Goal: Task Accomplishment & Management: Use online tool/utility

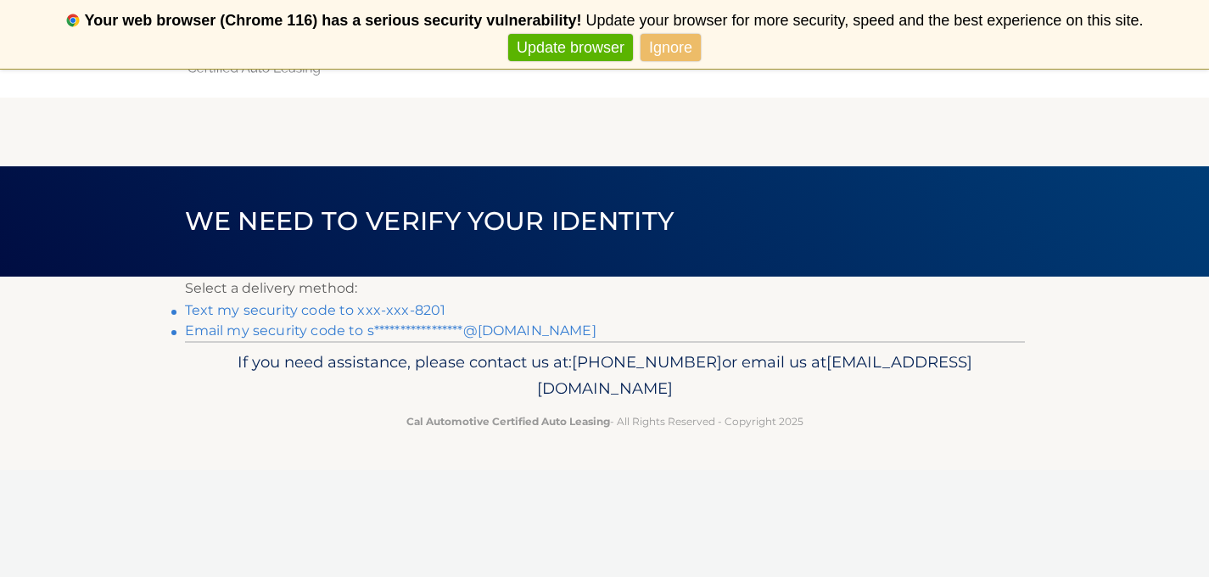
click at [418, 307] on link "Text my security code to xxx-xxx-8201" at bounding box center [315, 310] width 261 height 16
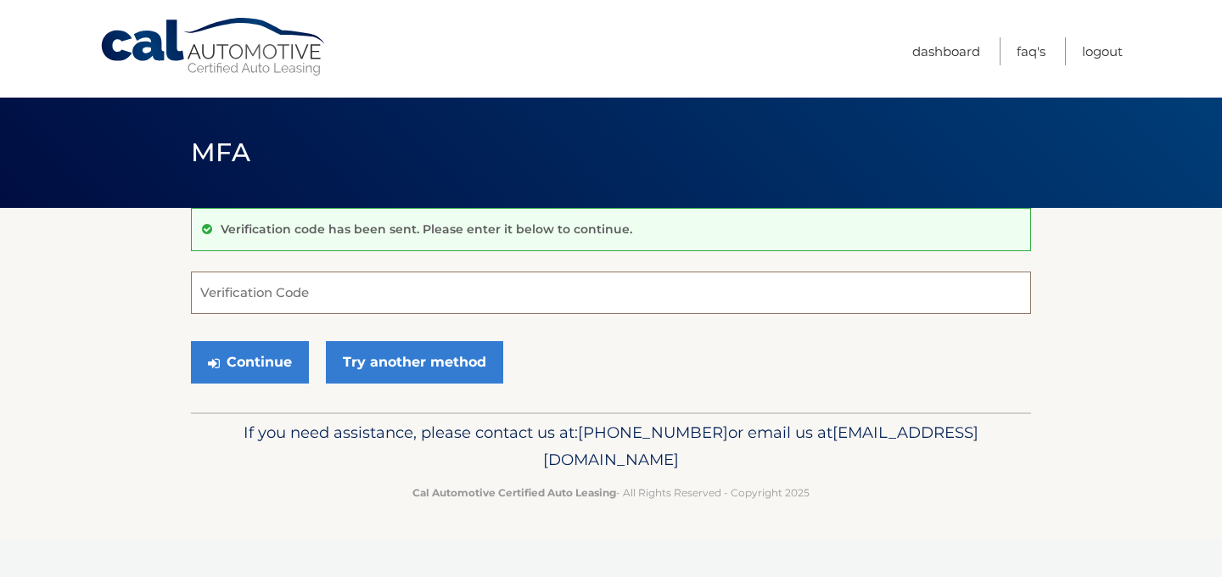
click at [401, 295] on input "Verification Code" at bounding box center [611, 293] width 840 height 42
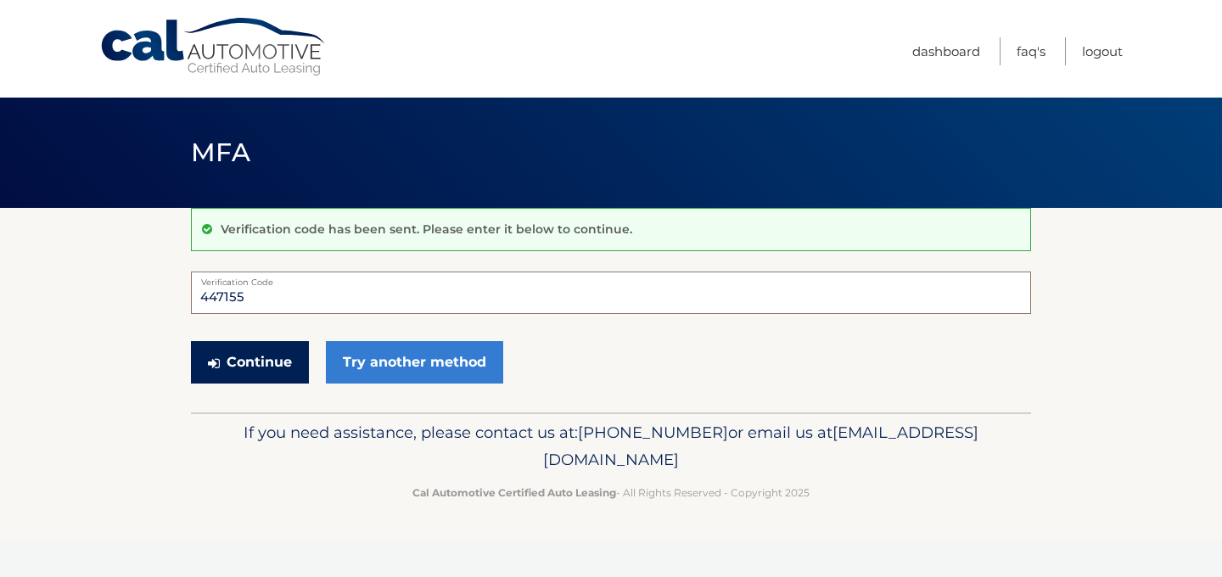
type input "447155"
click at [272, 360] on button "Continue" at bounding box center [250, 362] width 118 height 42
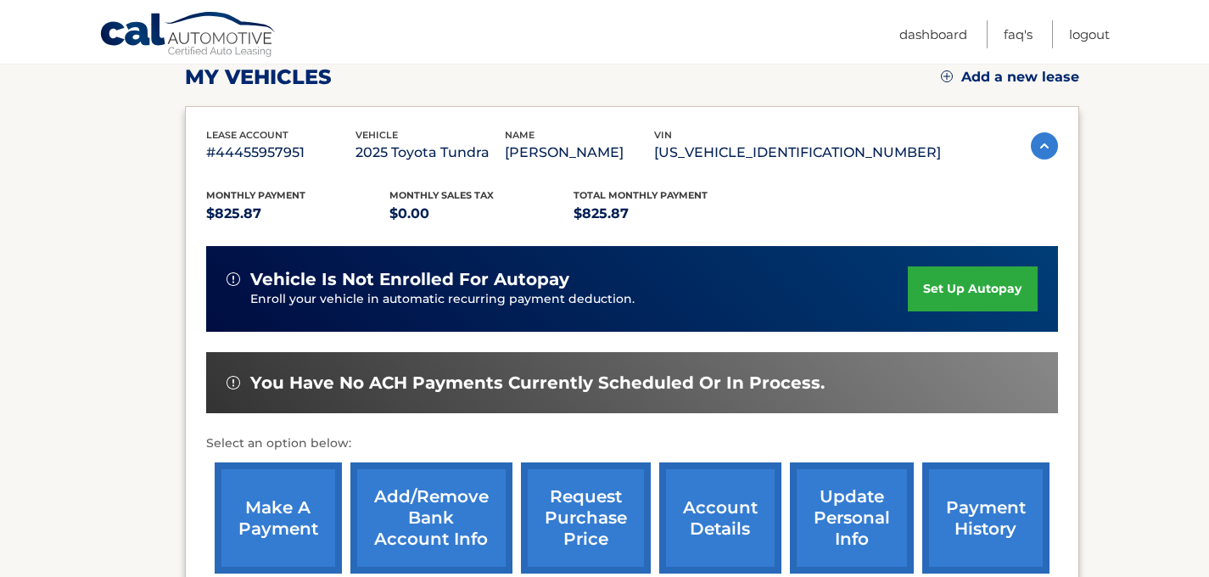
scroll to position [255, 0]
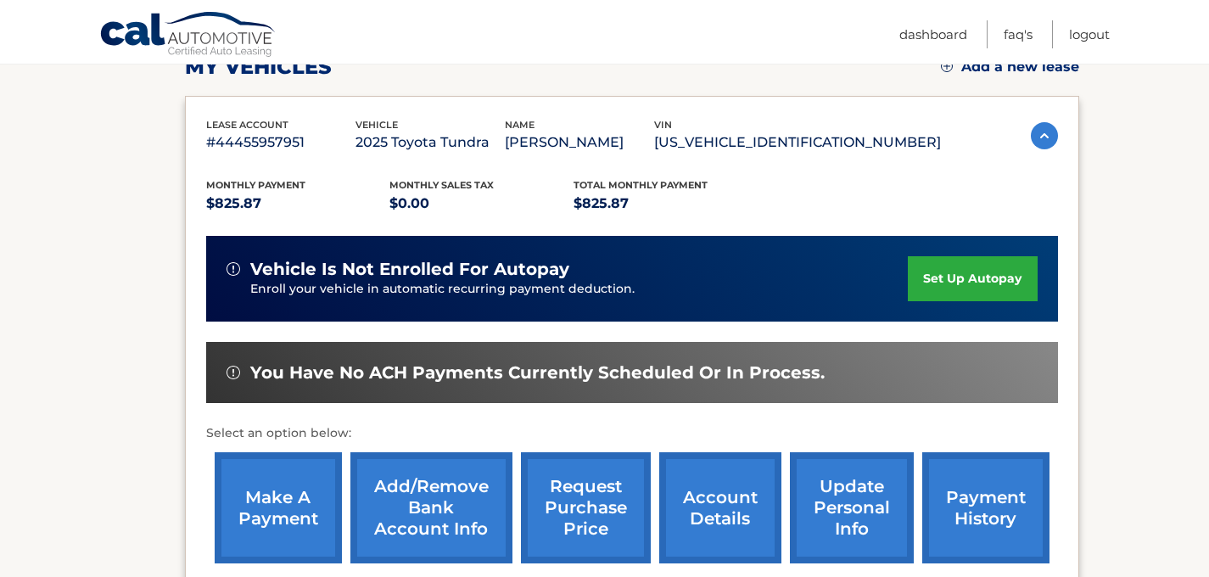
click at [293, 501] on link "make a payment" at bounding box center [278, 507] width 127 height 111
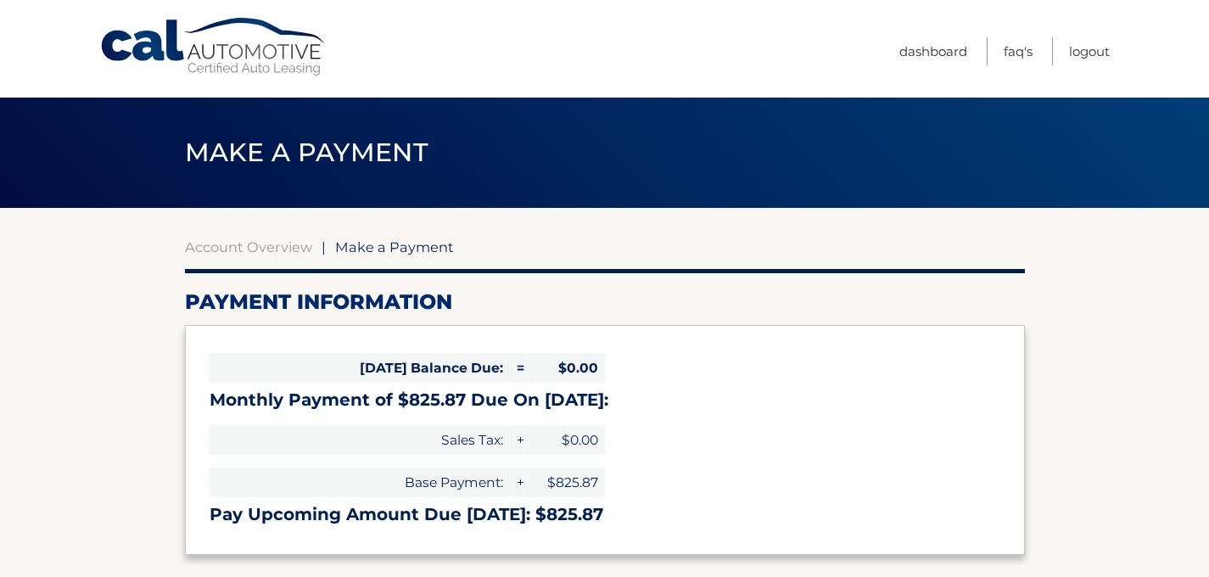
select select "YWRlMDAwZDQtMTZkOC00OWE3LWJmNmYtMTk3NjE3MjIxYzFh"
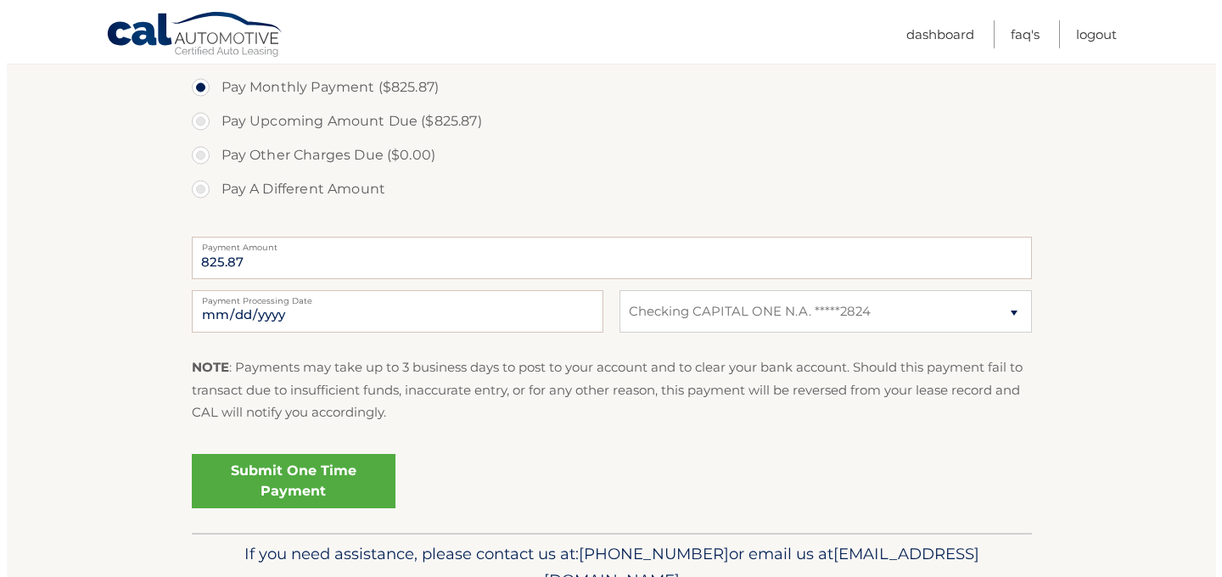
scroll to position [563, 0]
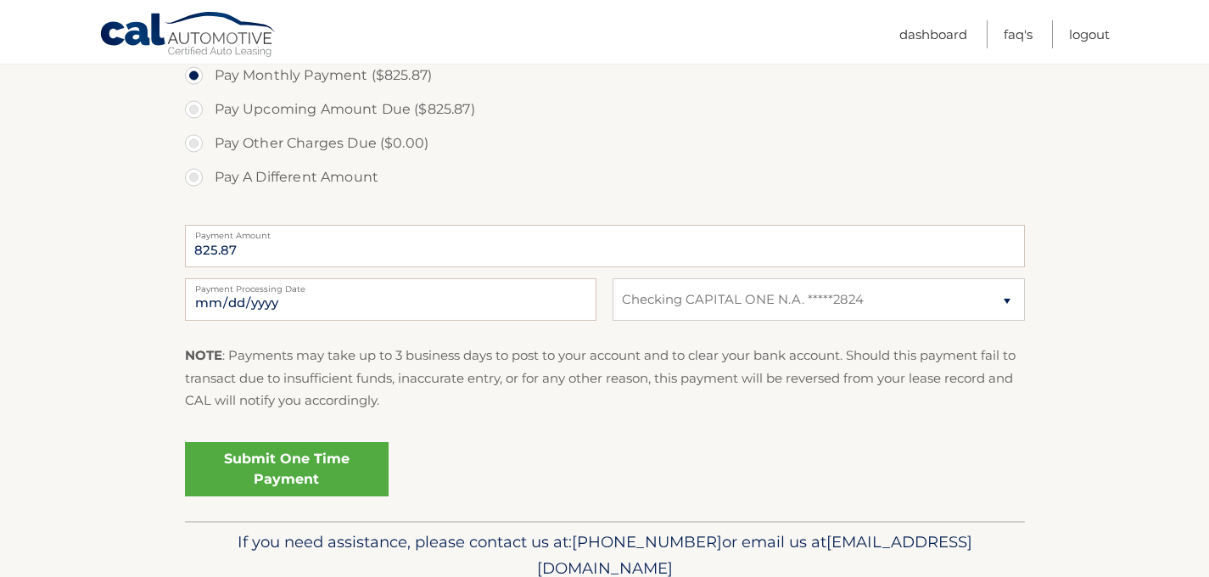
click at [255, 480] on link "Submit One Time Payment" at bounding box center [287, 469] width 204 height 54
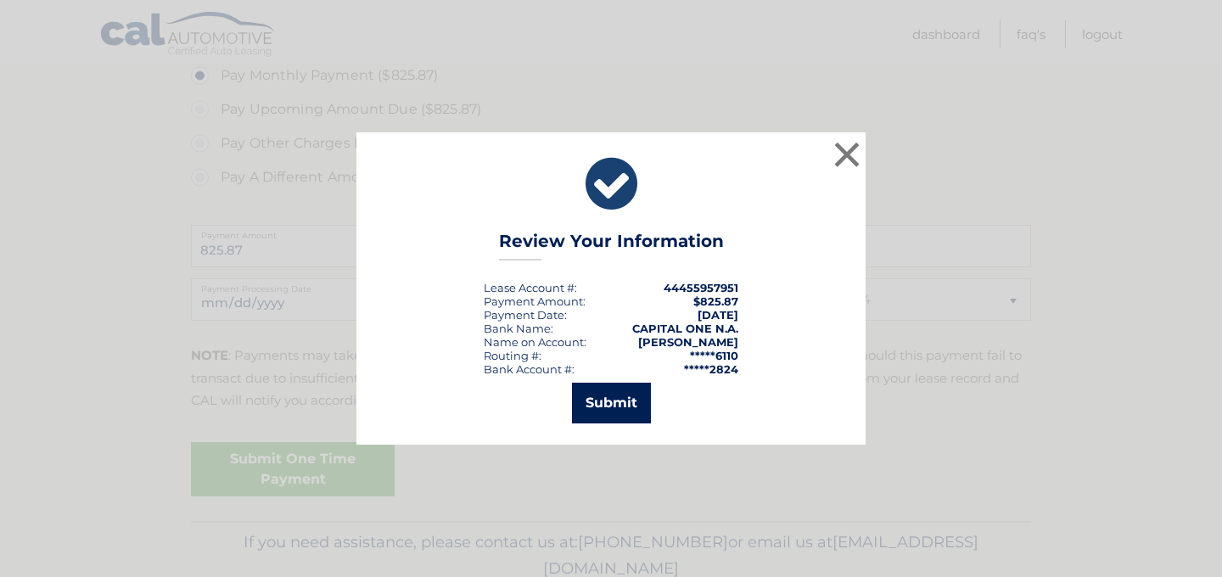
click at [586, 417] on button "Submit" at bounding box center [611, 403] width 79 height 41
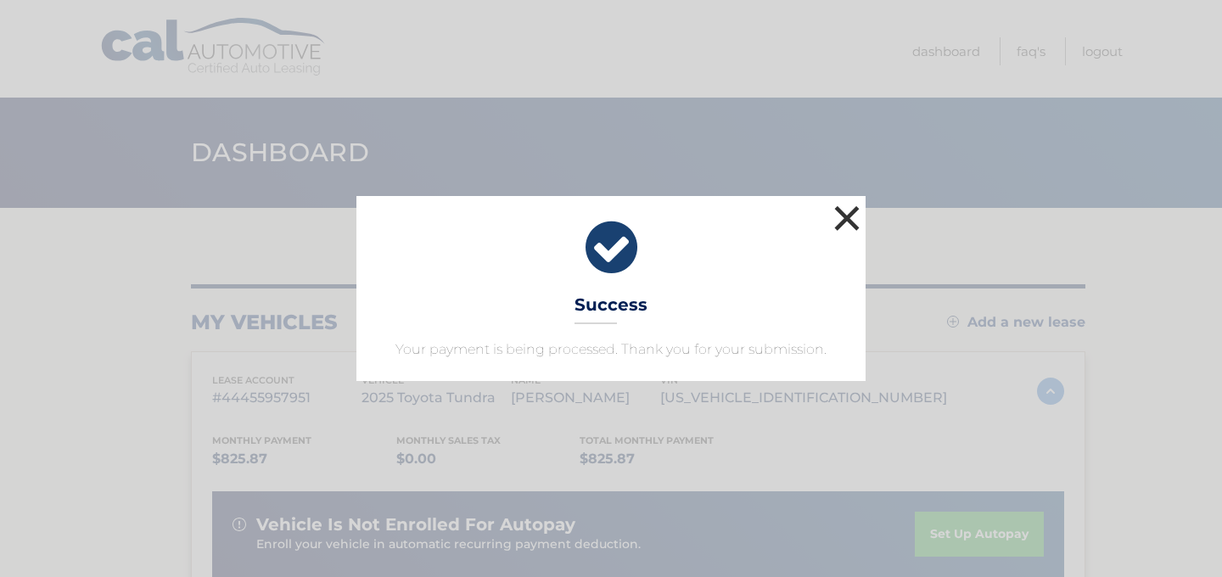
click at [840, 219] on button "×" at bounding box center [847, 218] width 34 height 34
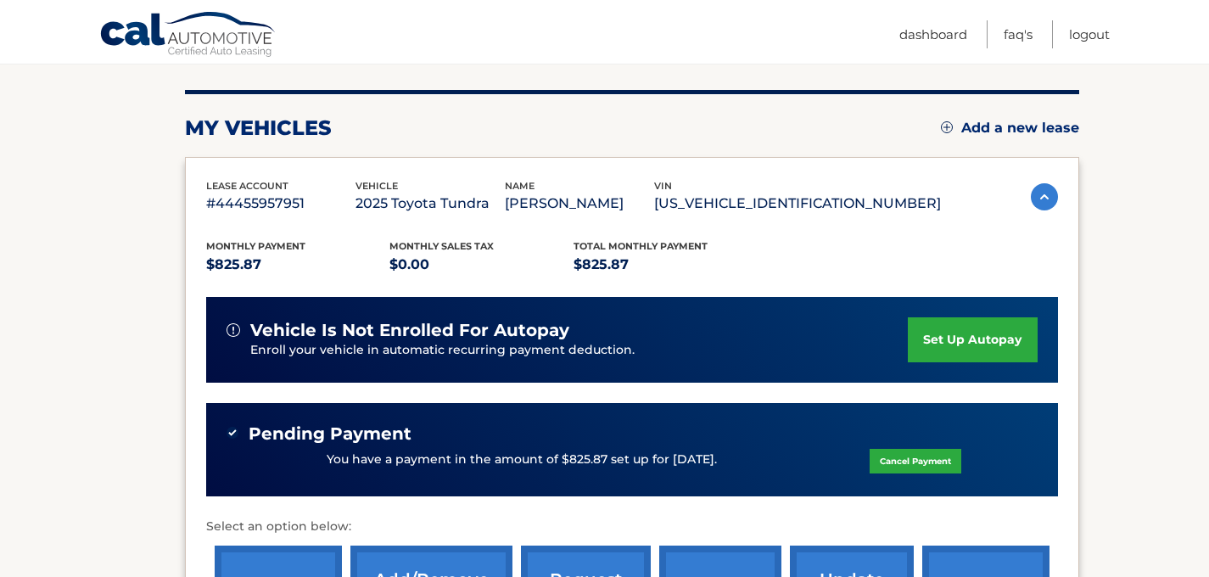
scroll to position [196, 0]
